Goal: Information Seeking & Learning: Learn about a topic

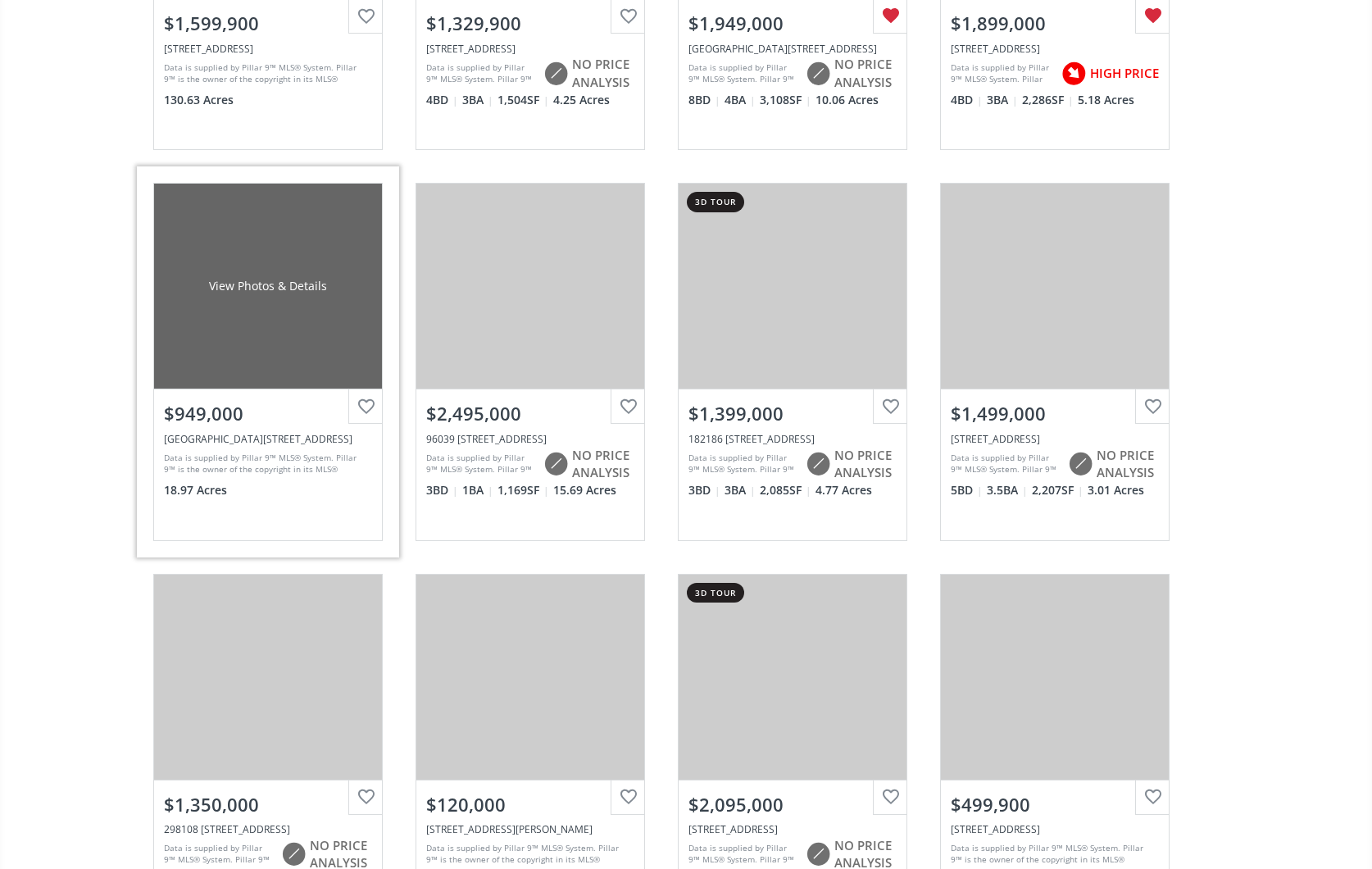
scroll to position [1583, 0]
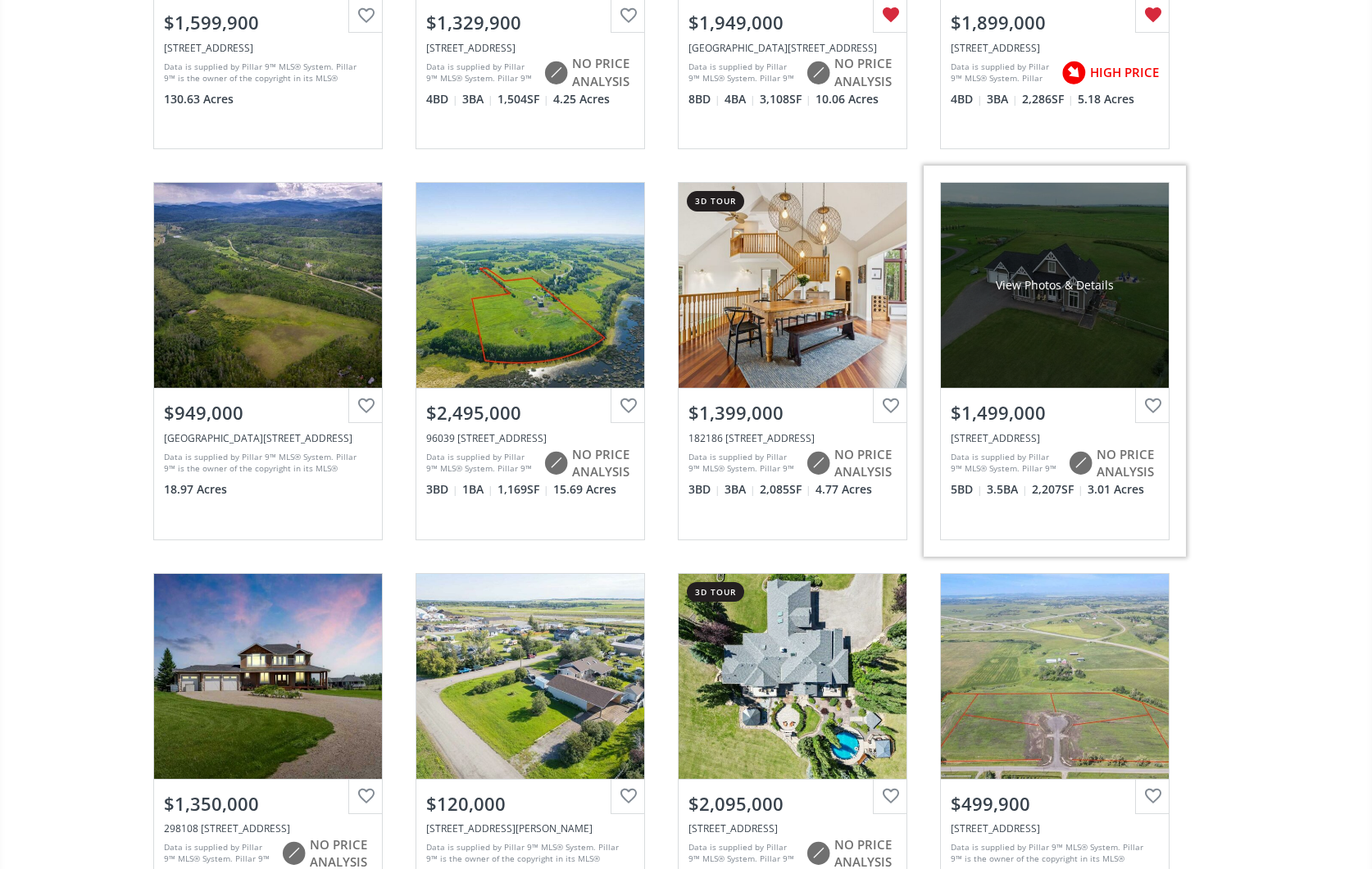
click at [1090, 304] on div "View Photos & Details" at bounding box center [1054, 284] width 227 height 205
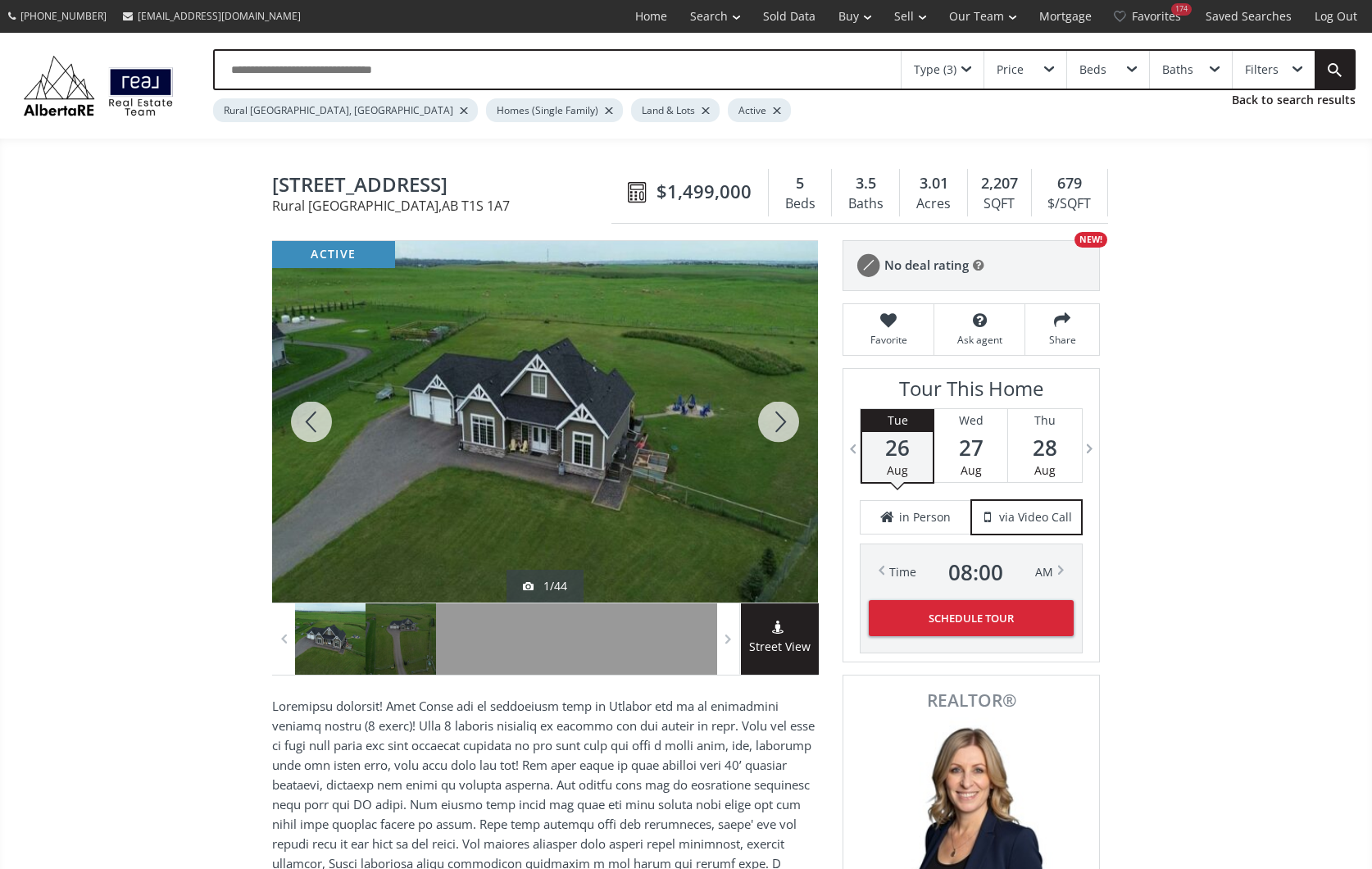
click at [470, 419] on div at bounding box center [545, 422] width 546 height 362
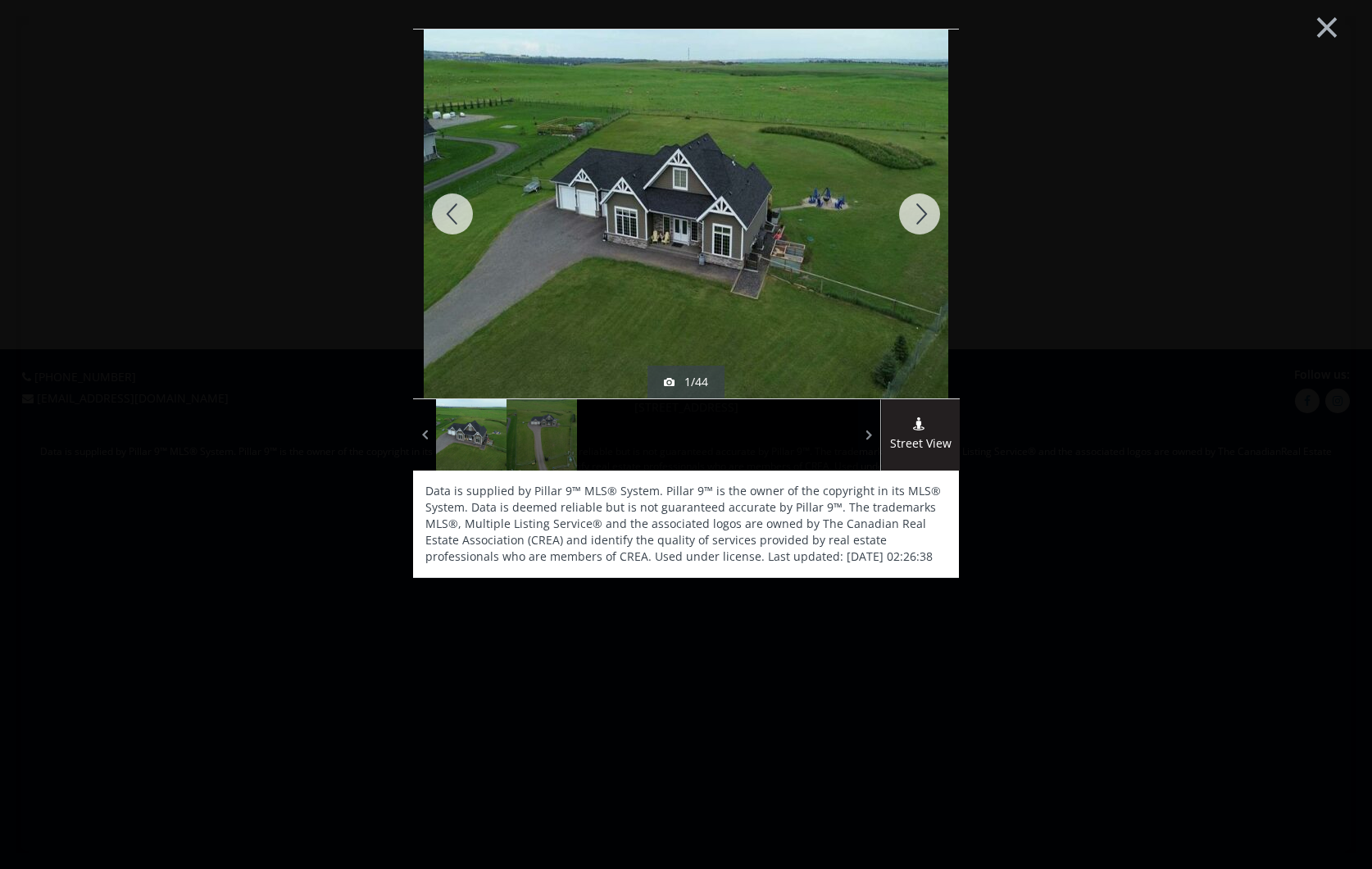
click at [924, 211] on div at bounding box center [919, 214] width 78 height 369
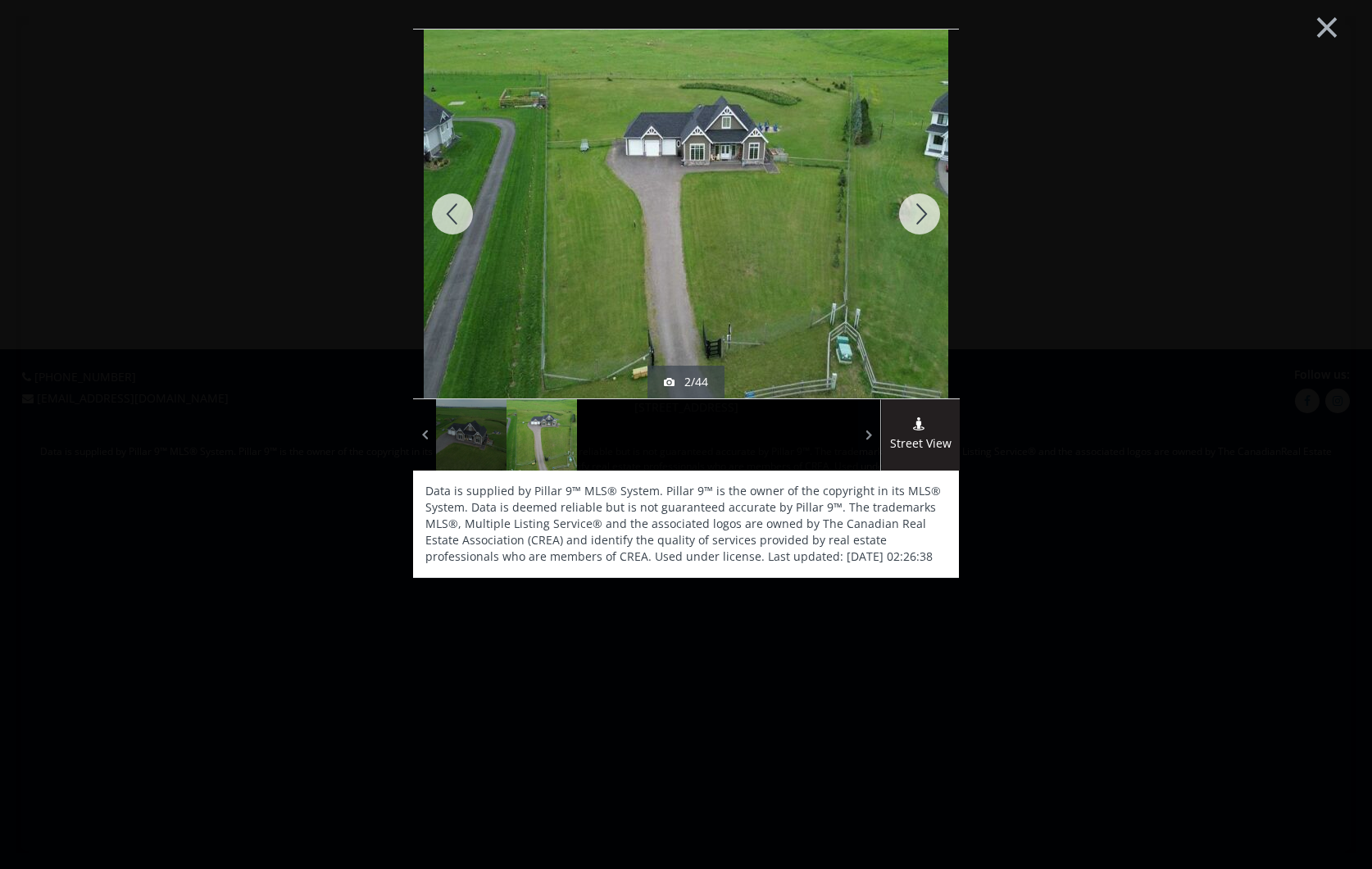
click at [924, 211] on div at bounding box center [919, 214] width 78 height 369
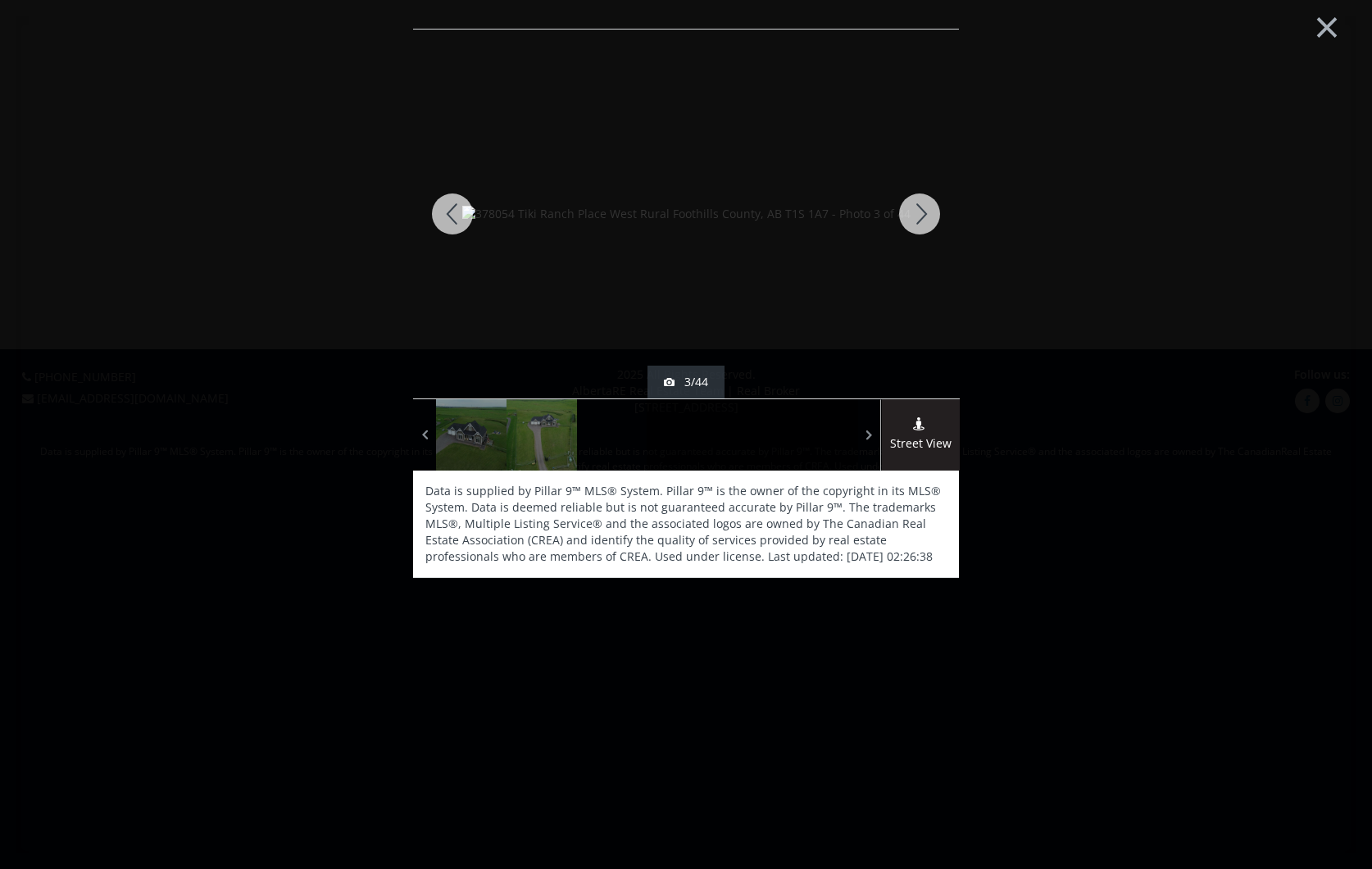
click at [924, 211] on div at bounding box center [919, 214] width 78 height 369
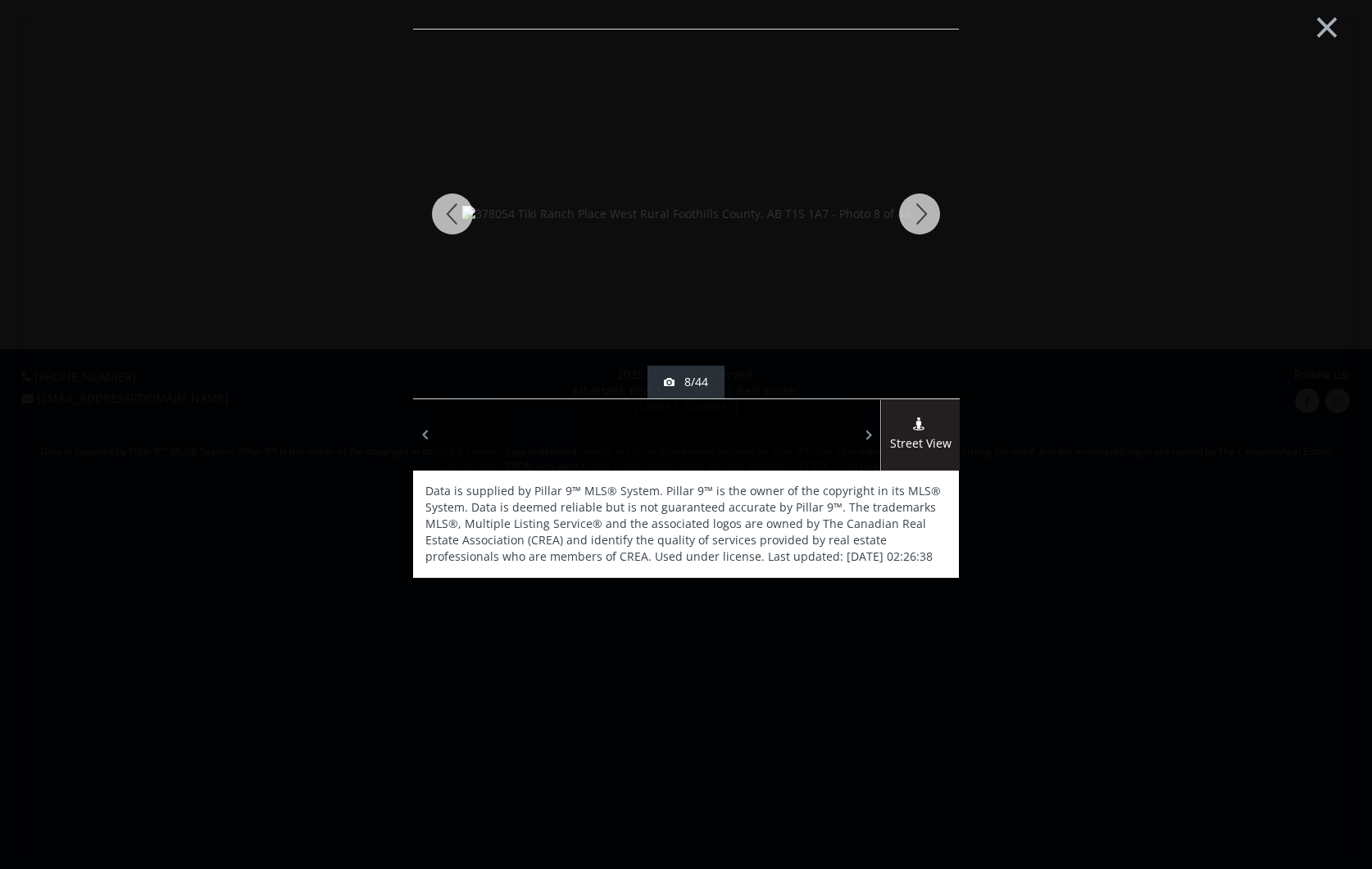
click at [924, 211] on div at bounding box center [919, 214] width 78 height 369
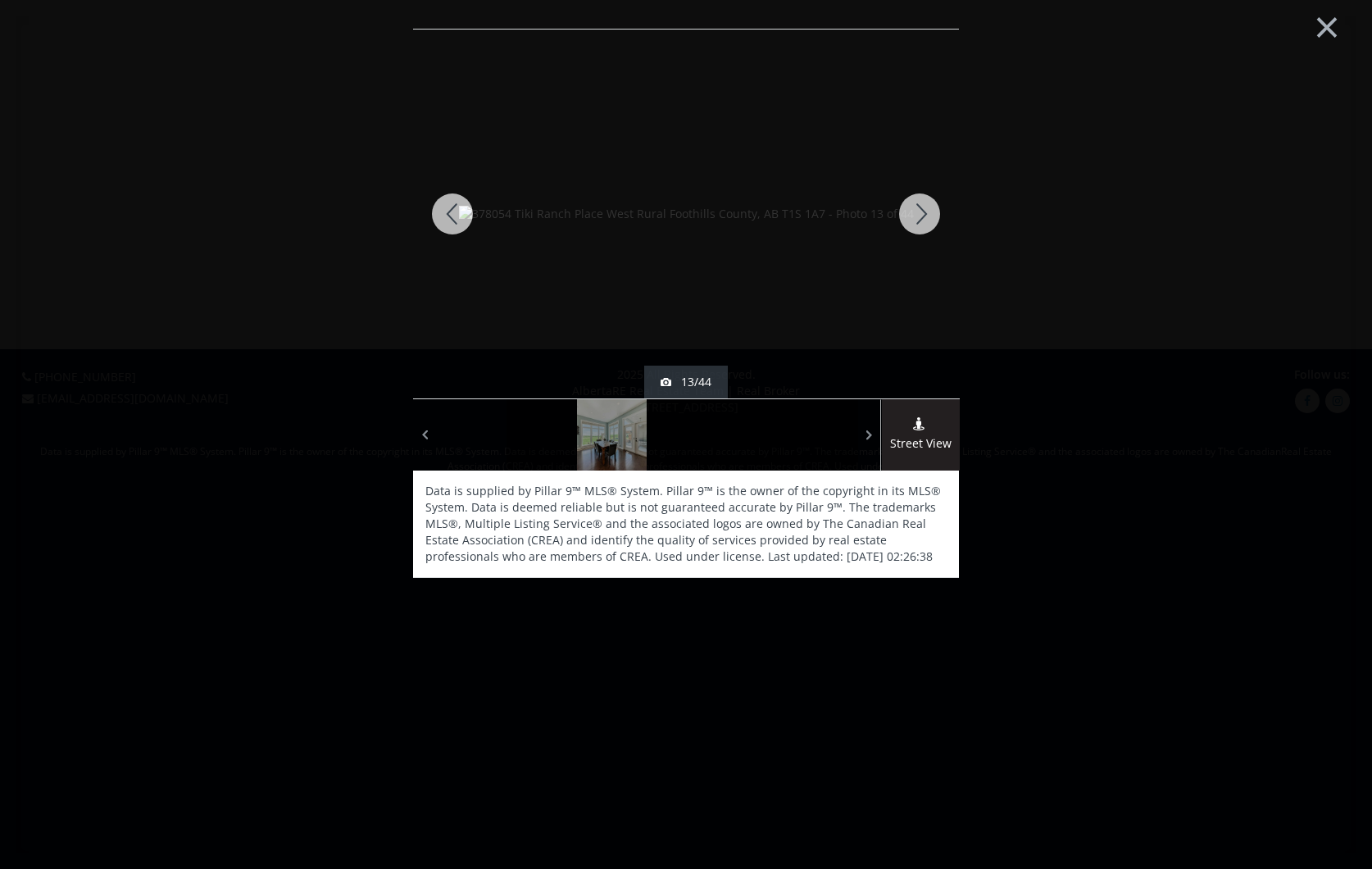
click at [924, 211] on div at bounding box center [919, 214] width 78 height 369
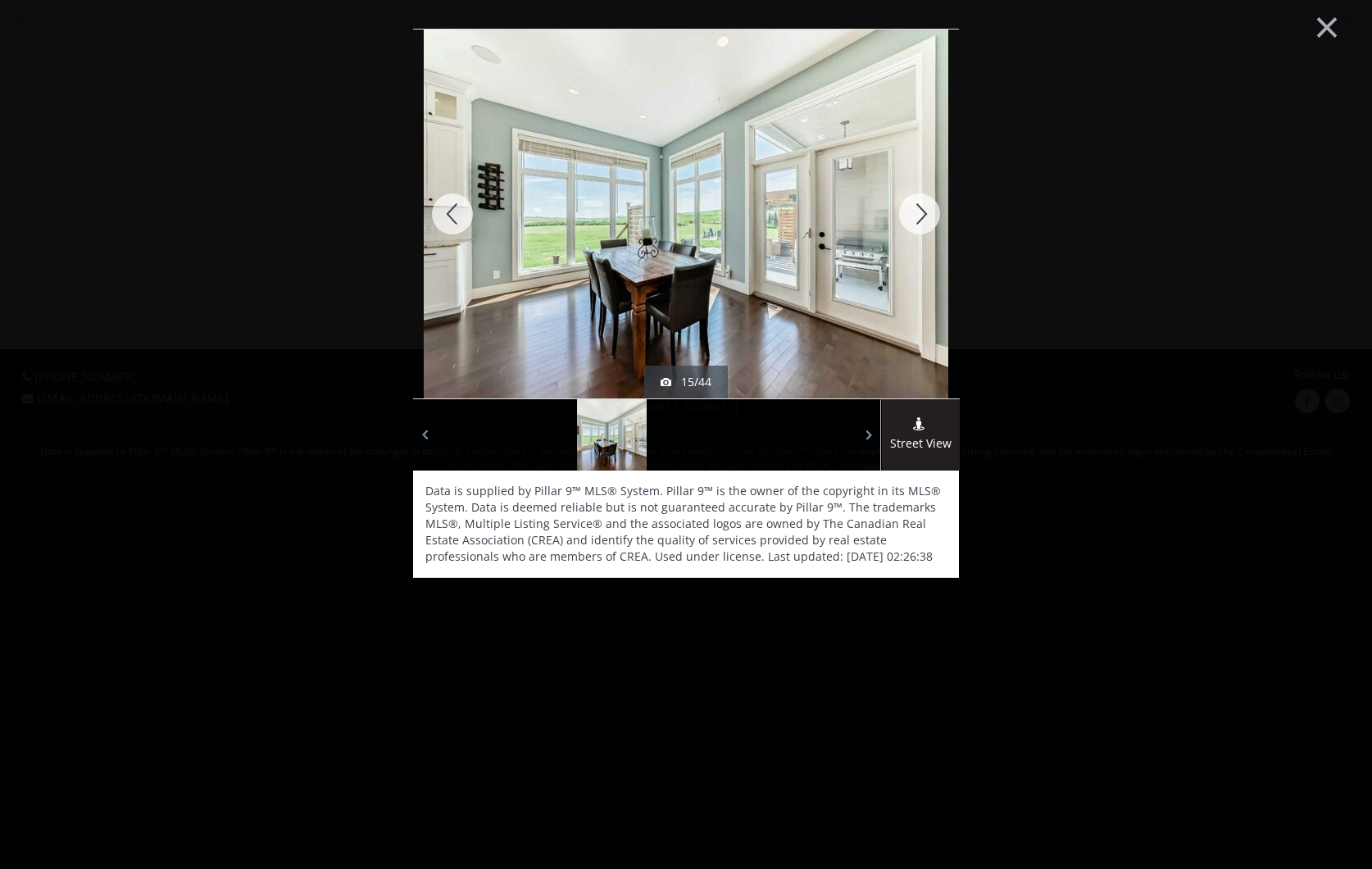
click at [924, 211] on div at bounding box center [919, 214] width 78 height 369
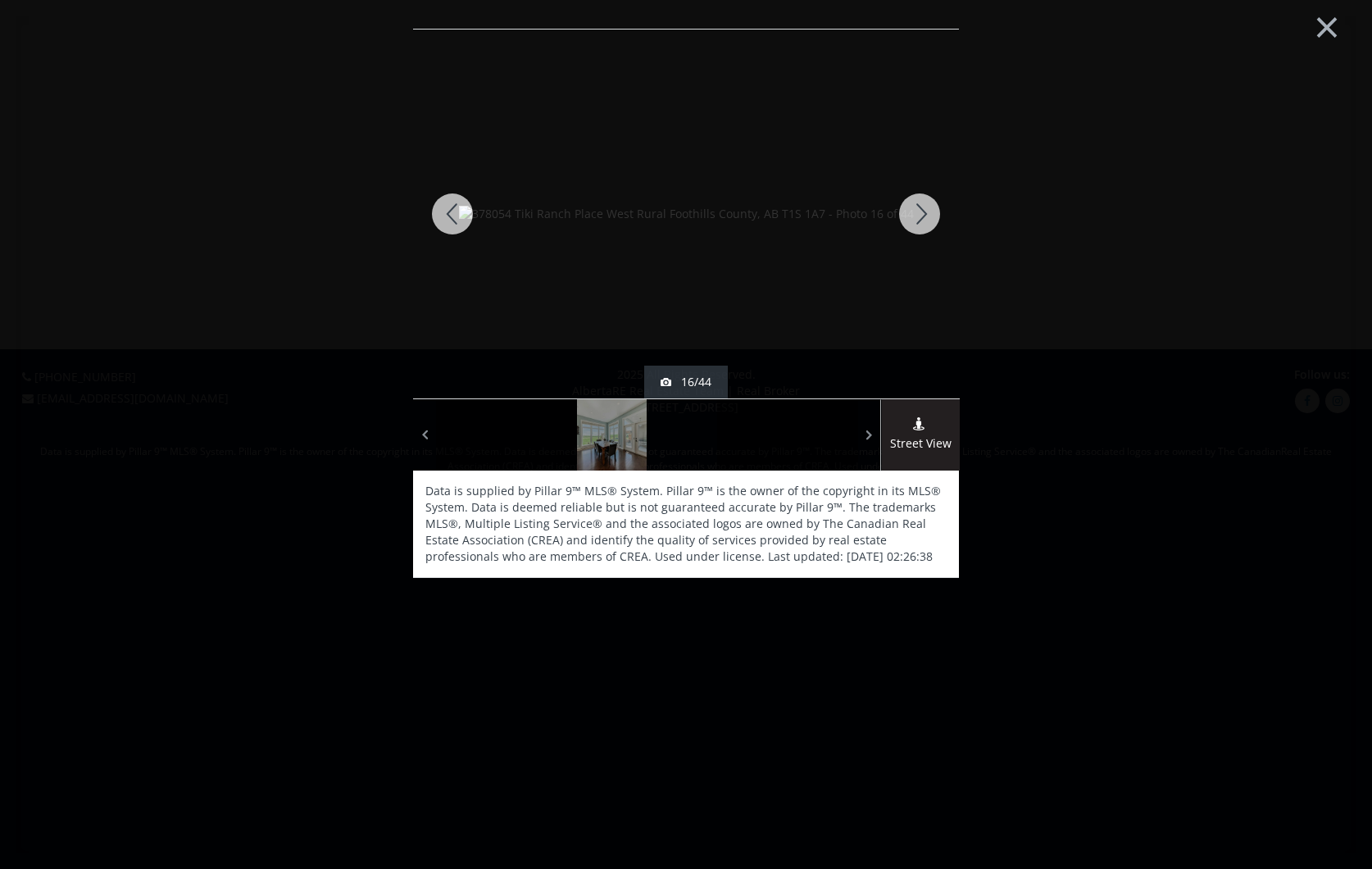
click at [924, 211] on div at bounding box center [919, 214] width 78 height 369
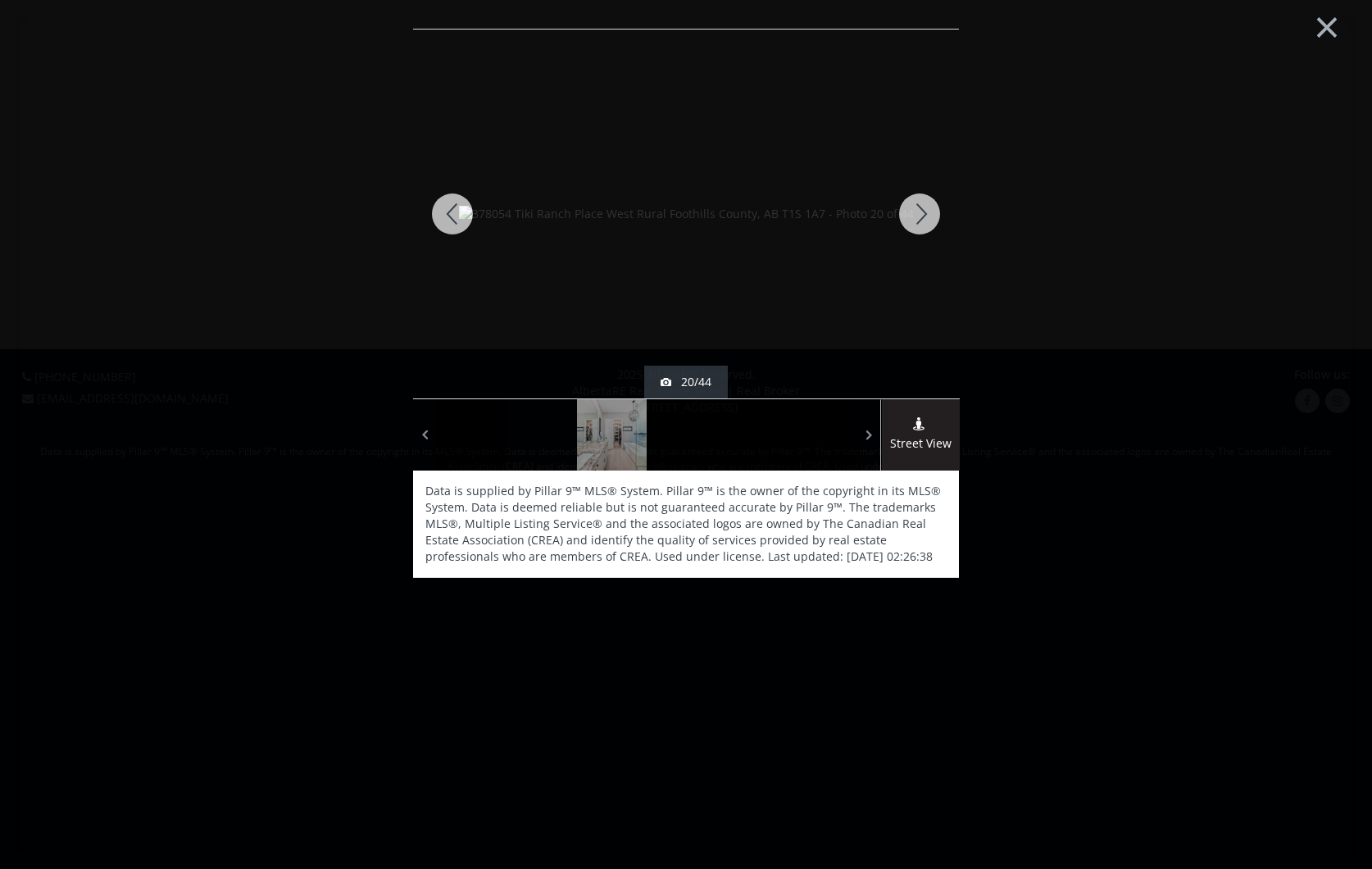
click at [924, 211] on div at bounding box center [919, 214] width 78 height 369
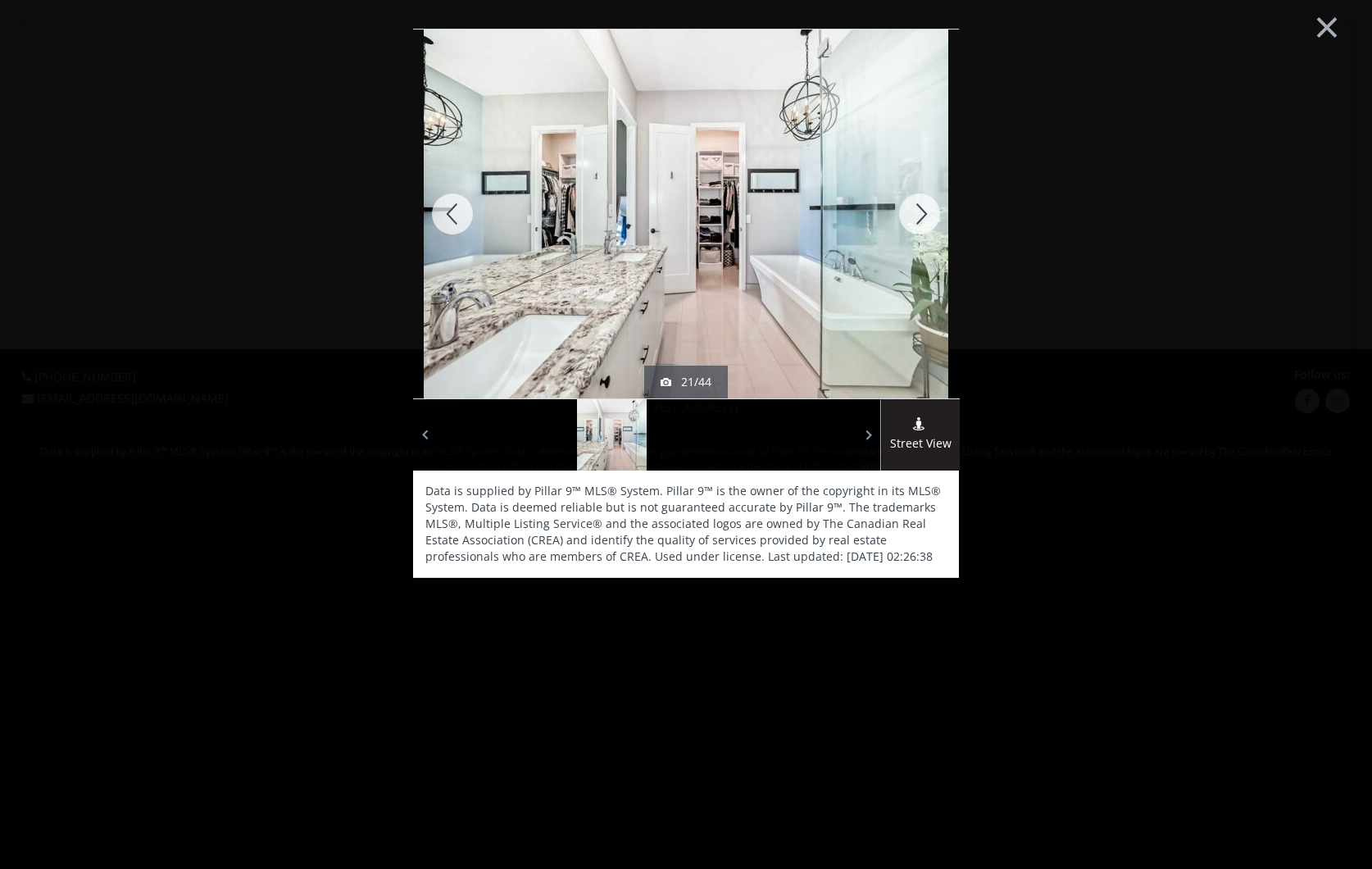
click at [924, 211] on div at bounding box center [919, 214] width 78 height 369
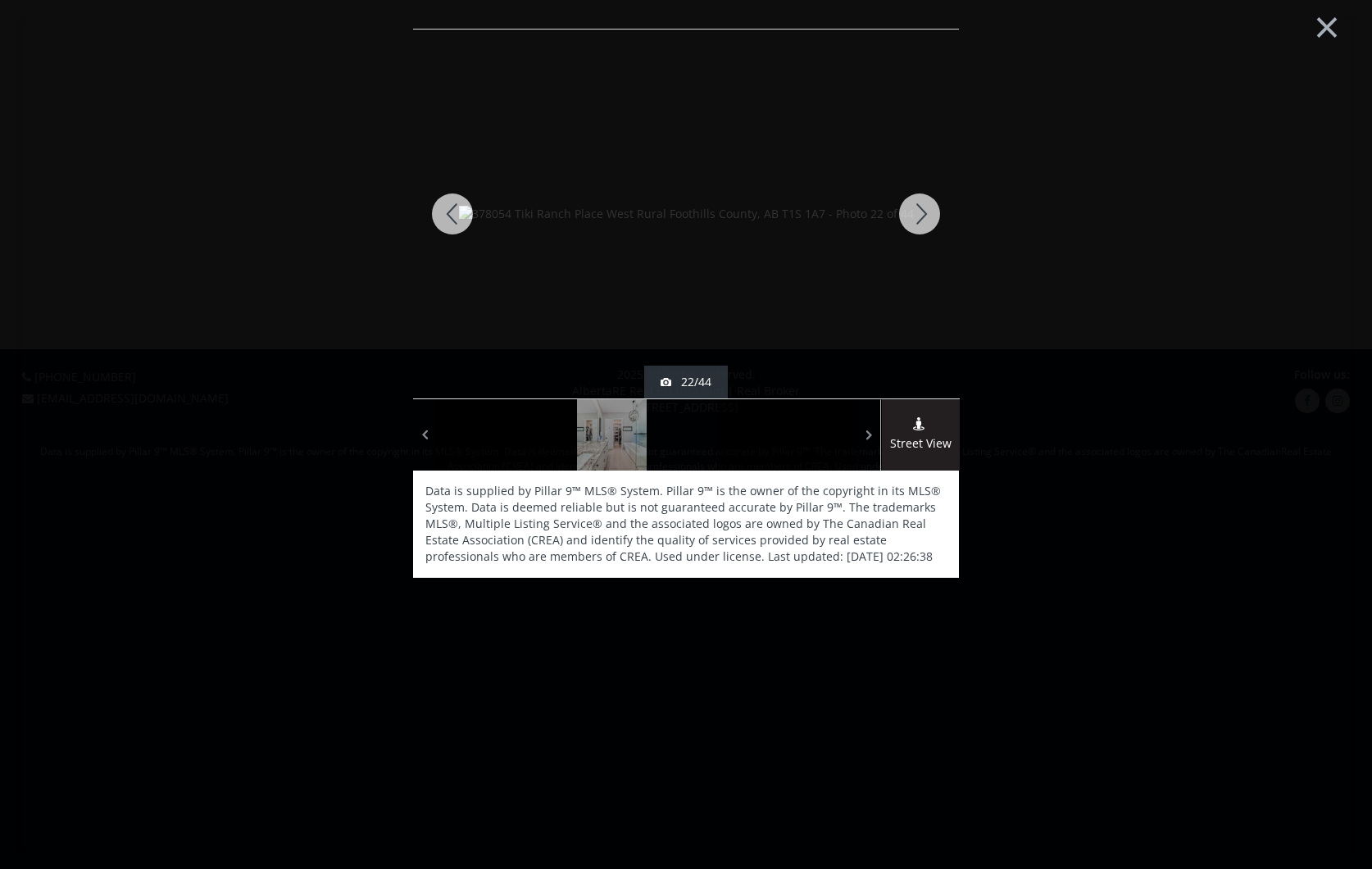
click at [924, 211] on div at bounding box center [919, 214] width 78 height 369
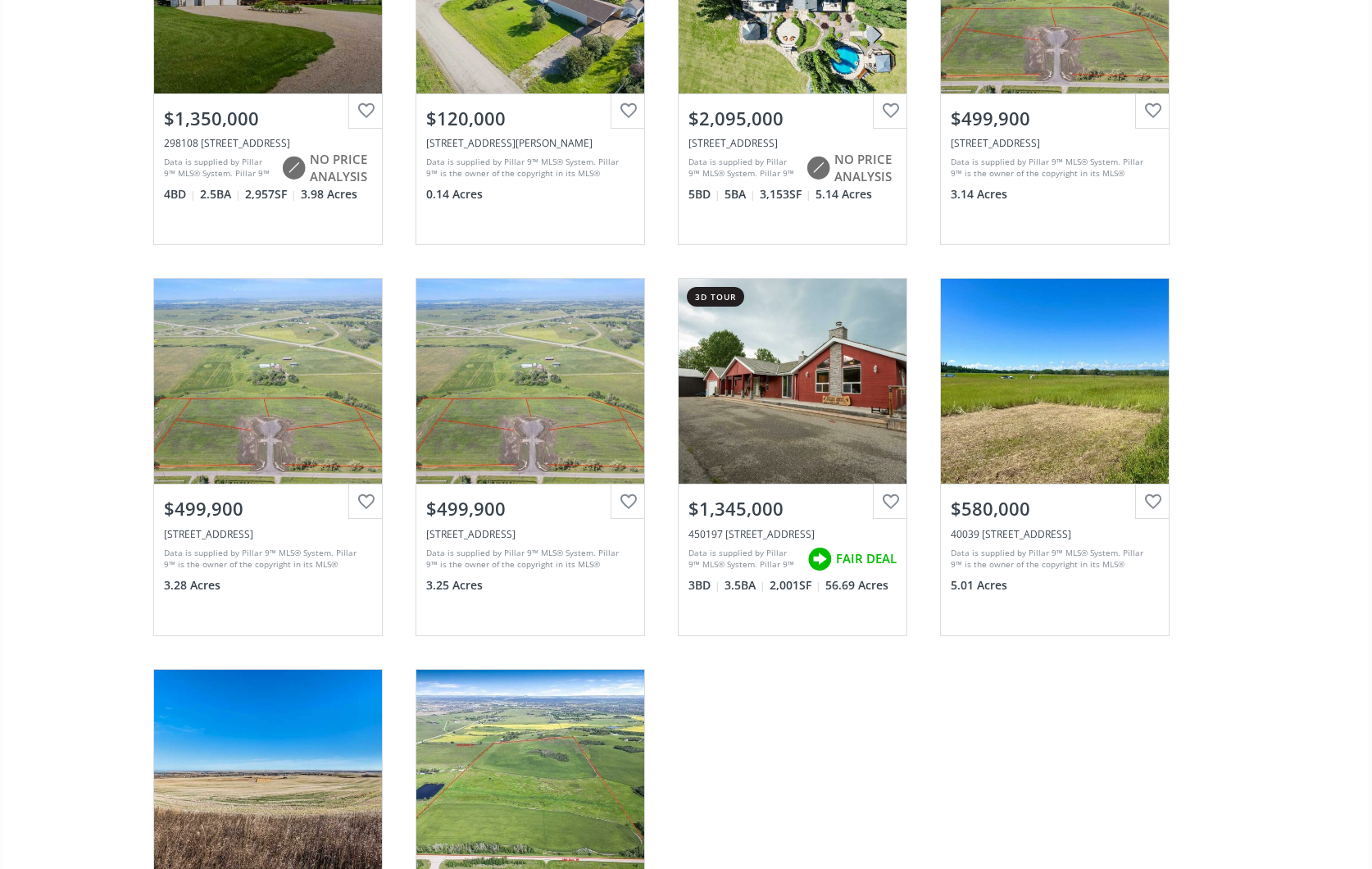
scroll to position [2236, 0]
